Goal: Task Accomplishment & Management: Manage account settings

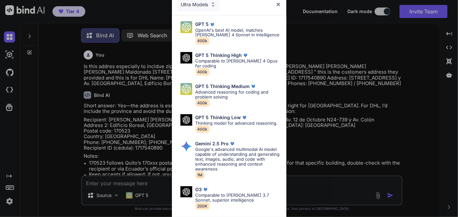
scroll to position [3, 0]
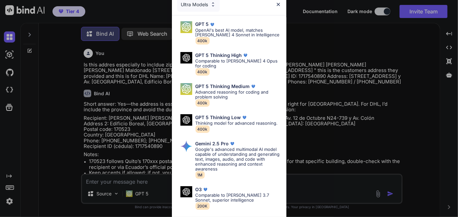
click at [49, 57] on div "Ultra Models GPT 5 OpenAI's best AI model, matches [PERSON_NAME] 4 Sonnet in In…" at bounding box center [229, 108] width 458 height 217
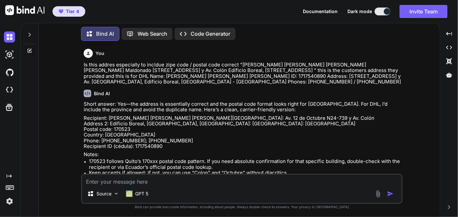
click at [29, 30] on div at bounding box center [29, 33] width 12 height 23
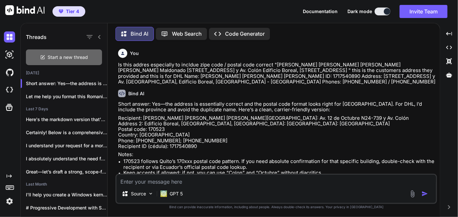
click at [91, 60] on div "Start a new thread" at bounding box center [64, 58] width 76 height 16
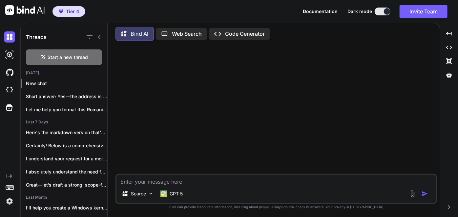
click at [242, 32] on p "Code Generator" at bounding box center [245, 34] width 40 height 6
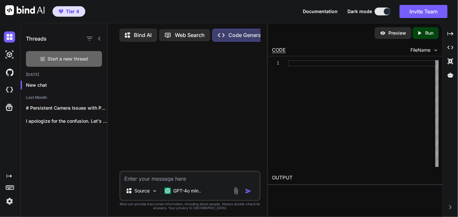
click at [62, 60] on span "Start a new thread" at bounding box center [68, 59] width 40 height 7
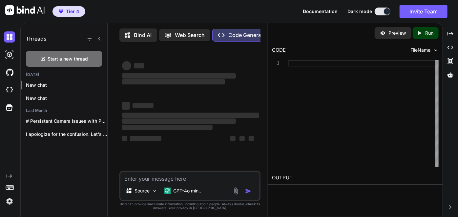
type textarea "x"
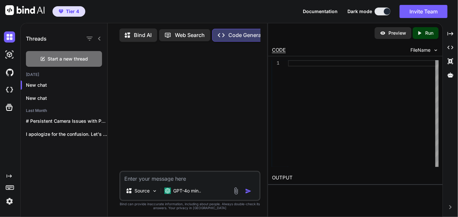
click at [72, 13] on span "Tier 4" at bounding box center [72, 11] width 13 height 7
click at [78, 12] on span "Tier 4" at bounding box center [72, 11] width 13 height 7
drag, startPoint x: 66, startPoint y: 13, endPoint x: 69, endPoint y: 10, distance: 4.2
click at [69, 10] on span "Tier 4" at bounding box center [69, 11] width 26 height 7
click at [69, 10] on span "Tier 4" at bounding box center [72, 11] width 13 height 7
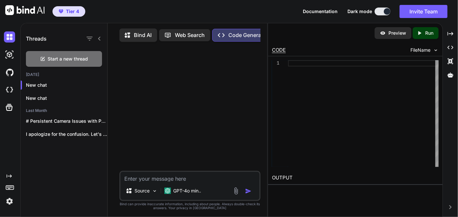
drag, startPoint x: 72, startPoint y: 7, endPoint x: 64, endPoint y: 11, distance: 8.8
click at [64, 11] on button "Tier 4" at bounding box center [68, 11] width 33 height 10
drag, startPoint x: 72, startPoint y: 10, endPoint x: 68, endPoint y: 10, distance: 4.3
click at [68, 10] on span "Tier 4" at bounding box center [72, 11] width 13 height 7
click at [72, 10] on span "Tier 4" at bounding box center [72, 11] width 13 height 7
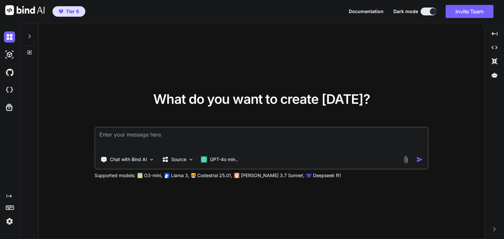
type textarea "x"
click at [7, 224] on img at bounding box center [9, 221] width 11 height 11
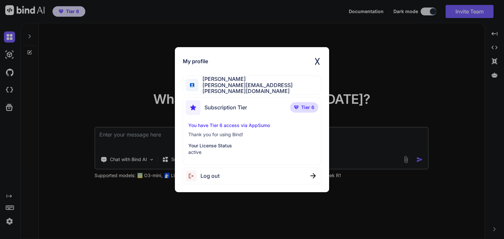
click at [316, 60] on img at bounding box center [317, 61] width 8 height 13
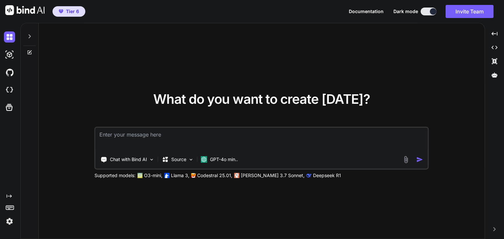
click at [8, 221] on img at bounding box center [9, 221] width 11 height 11
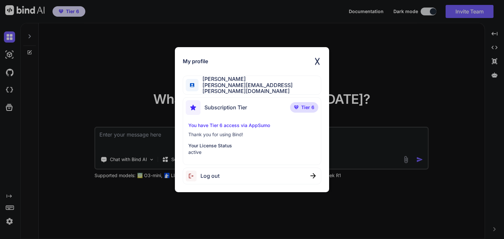
click at [11, 145] on div "My profile Greg Lirette greg@lirette.net Subscription Tier Tier 6 You have Tier…" at bounding box center [252, 119] width 504 height 239
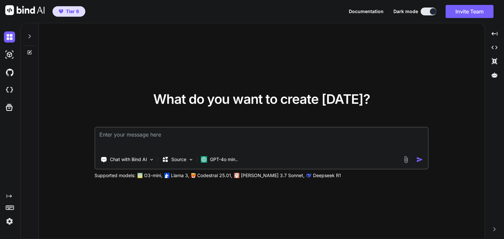
click at [29, 34] on icon at bounding box center [29, 36] width 5 height 5
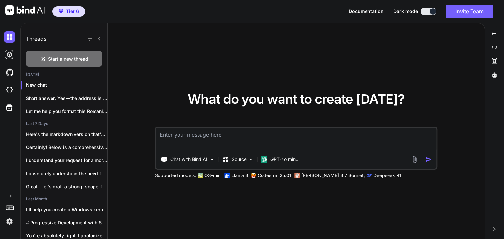
click at [25, 37] on div "Threads" at bounding box center [64, 37] width 87 height 28
click at [99, 40] on icon at bounding box center [99, 39] width 2 height 4
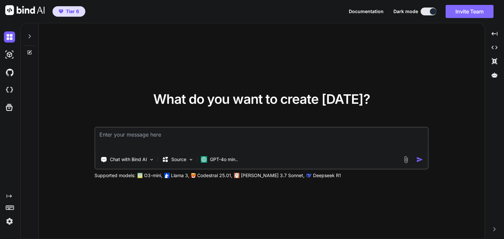
click at [467, 15] on button "Invite Team" at bounding box center [469, 11] width 48 height 13
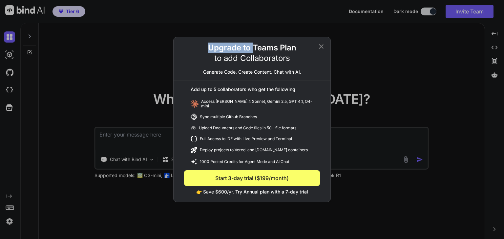
drag, startPoint x: 215, startPoint y: 51, endPoint x: 255, endPoint y: 50, distance: 39.7
click at [254, 51] on h2 "Upgrade to Teams Plan" at bounding box center [252, 48] width 88 height 10
click at [255, 50] on h2 "Upgrade to Teams Plan" at bounding box center [252, 48] width 88 height 10
click at [321, 45] on icon at bounding box center [321, 47] width 8 height 8
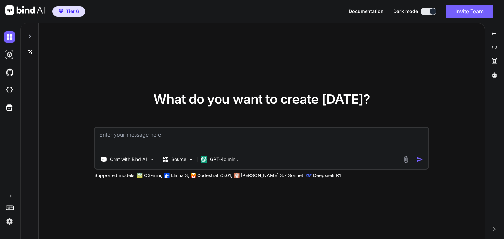
click at [13, 226] on img at bounding box center [9, 221] width 11 height 11
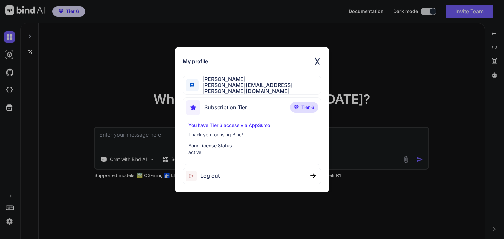
click at [211, 176] on span "Log out" at bounding box center [209, 176] width 19 height 6
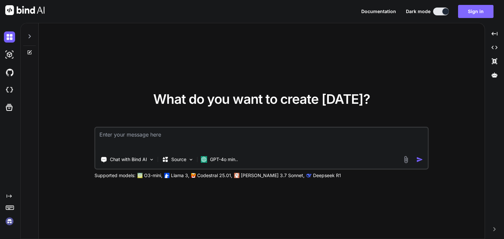
click at [487, 11] on button "Sign in" at bounding box center [475, 11] width 35 height 13
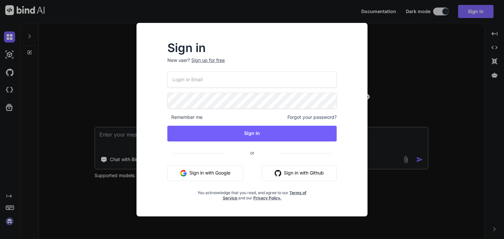
type input "Greg@Lirette.net"
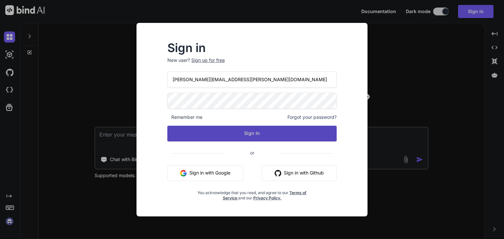
click at [272, 132] on button "Sign In" at bounding box center [251, 134] width 169 height 16
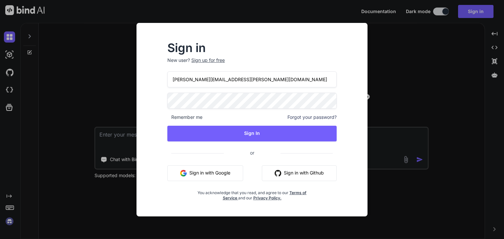
click at [231, 67] on p "New user? Sign up for free" at bounding box center [251, 64] width 169 height 14
click at [234, 53] on div "Sign in New user? Sign up for free" at bounding box center [251, 57] width 169 height 29
click at [242, 120] on div "Remember me Forgot your password?" at bounding box center [251, 117] width 169 height 7
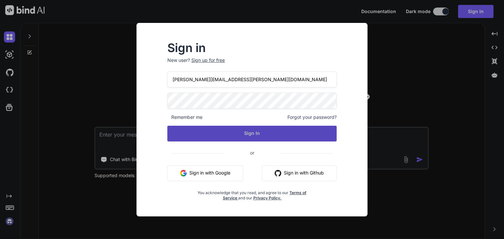
click at [246, 136] on button "Sign In" at bounding box center [251, 134] width 169 height 16
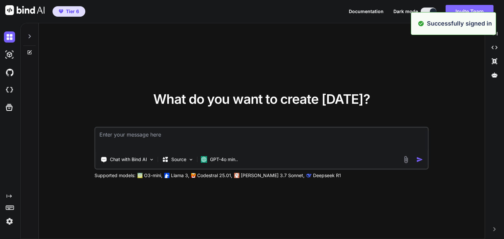
click at [468, 10] on button "Invite Team" at bounding box center [469, 11] width 48 height 13
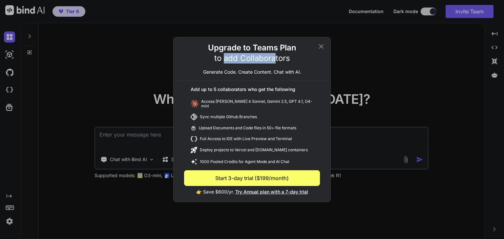
drag, startPoint x: 222, startPoint y: 55, endPoint x: 278, endPoint y: 57, distance: 55.8
click at [277, 57] on p "to add Collaborators" at bounding box center [252, 58] width 76 height 10
click at [278, 57] on p "to add Collaborators" at bounding box center [252, 58] width 76 height 10
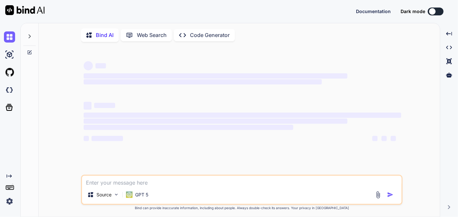
type textarea "x"
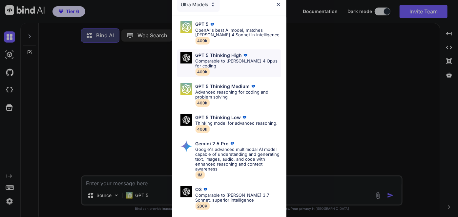
scroll to position [30, 0]
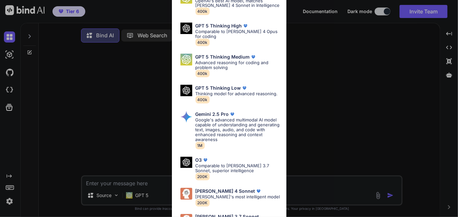
click at [169, 134] on div "Ultra Models GPT 5 OpenAI's best AI model, matches [PERSON_NAME] 4 Sonnet in In…" at bounding box center [229, 108] width 458 height 217
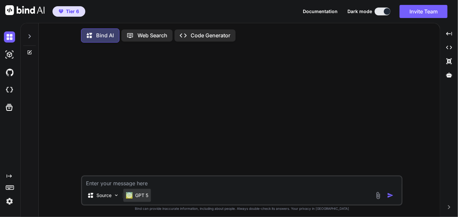
click at [146, 198] on p "GPT 5" at bounding box center [141, 196] width 13 height 7
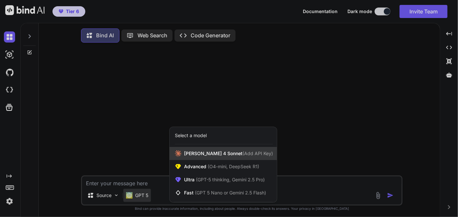
click at [221, 152] on span "Claude 4 Sonnet (Add API Key)" at bounding box center [228, 154] width 89 height 7
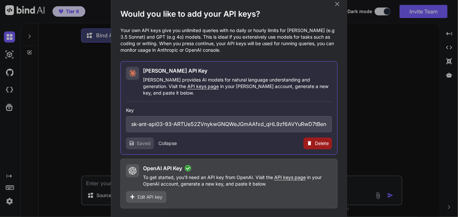
scroll to position [3, 0]
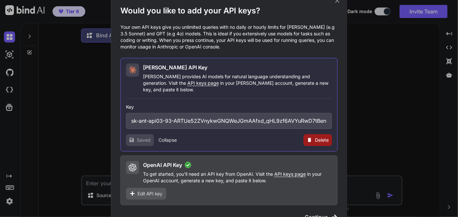
click at [312, 214] on span "Continue" at bounding box center [316, 218] width 23 height 8
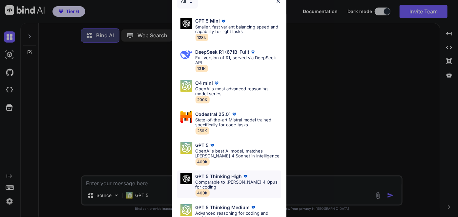
scroll to position [0, 0]
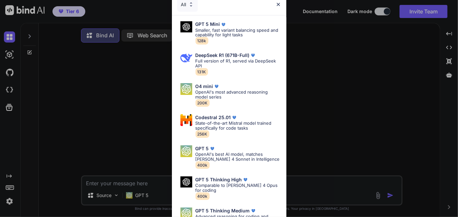
click at [152, 199] on div "All GPT 5 Mini Smaller, fast variant balancing speed and capability for light t…" at bounding box center [229, 108] width 458 height 217
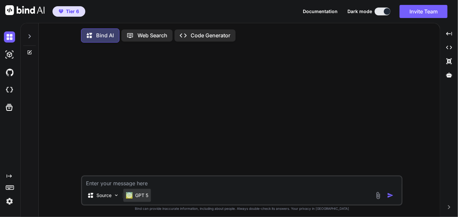
click at [147, 198] on p "GPT 5" at bounding box center [141, 196] width 13 height 7
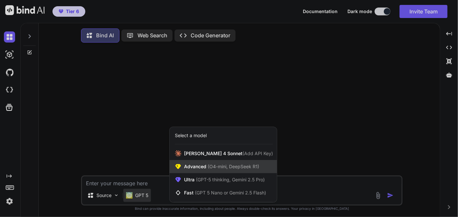
click at [208, 167] on span "(O4-mini, DeepSeek R1)" at bounding box center [232, 167] width 53 height 6
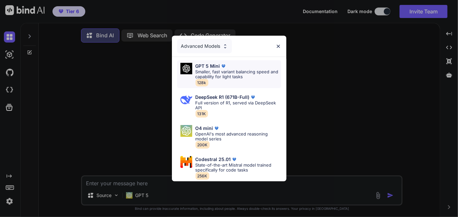
click at [233, 71] on p "Smaller, fast variant balancing speed and capability for light tasks" at bounding box center [238, 75] width 86 height 10
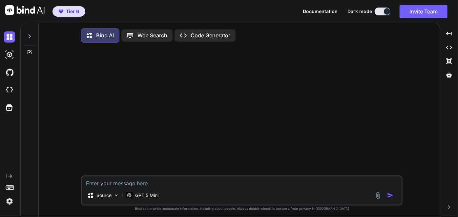
click at [169, 188] on div "Source GPT 5 Mini" at bounding box center [241, 191] width 321 height 30
click at [410, 9] on button "Invite Team" at bounding box center [423, 11] width 48 height 13
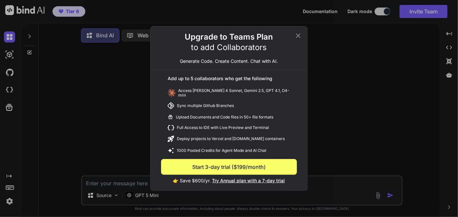
click at [295, 36] on icon at bounding box center [298, 36] width 8 height 8
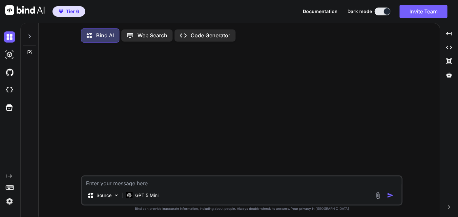
click at [67, 11] on span "Tier 6" at bounding box center [72, 11] width 13 height 7
click at [102, 68] on div at bounding box center [242, 112] width 320 height 128
click at [30, 10] on img at bounding box center [24, 10] width 39 height 10
